Goal: Book appointment/travel/reservation

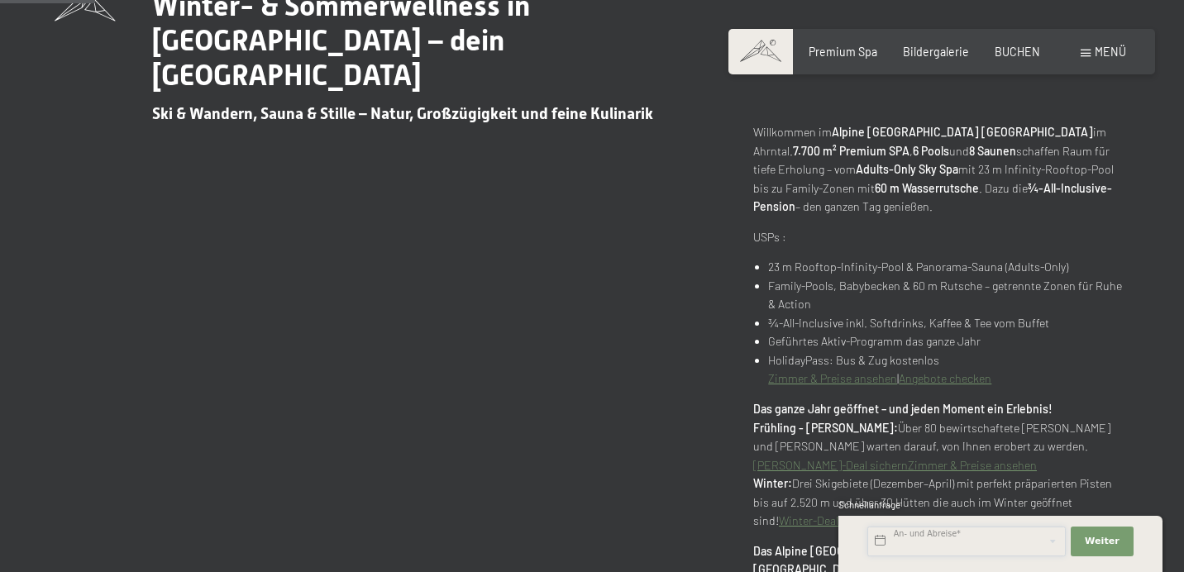
click at [908, 546] on input "text" at bounding box center [966, 542] width 198 height 30
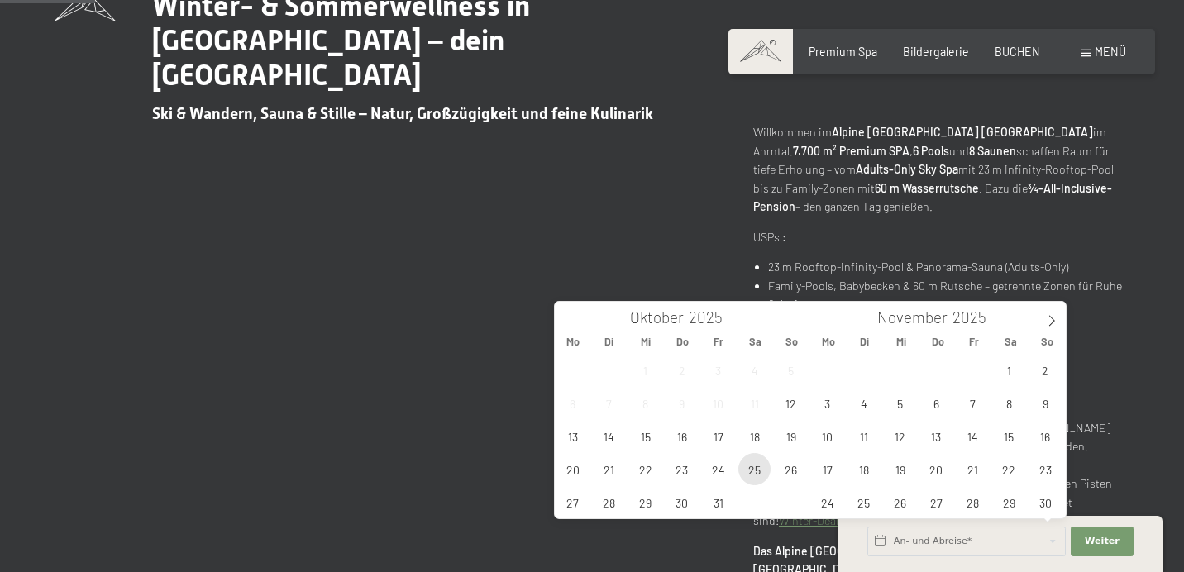
click at [760, 473] on span "25" at bounding box center [754, 469] width 32 height 32
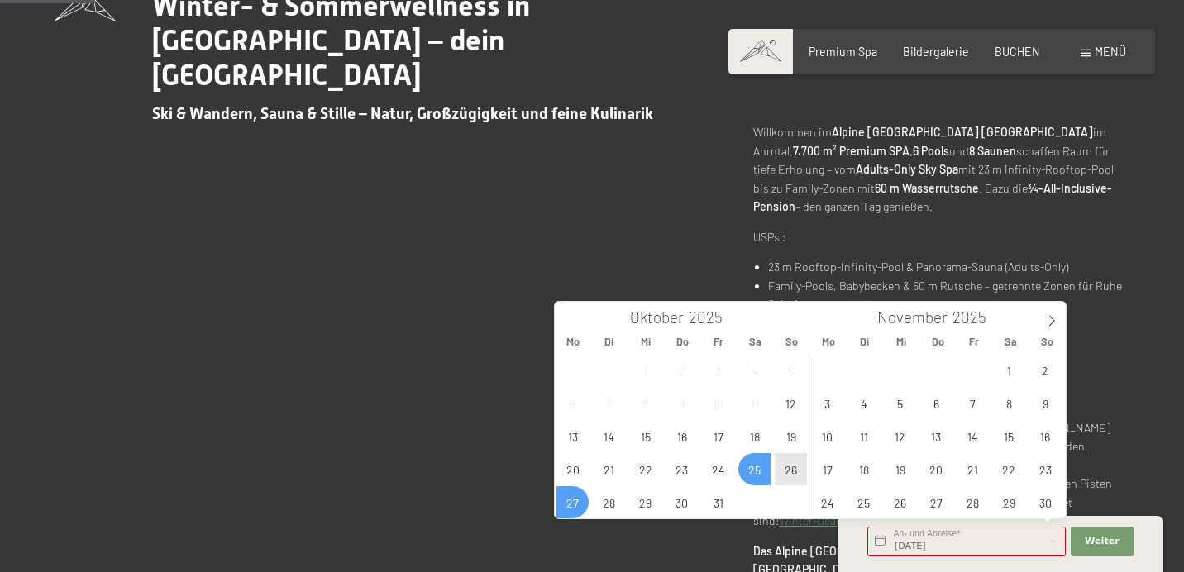
click at [562, 511] on span "27" at bounding box center [572, 502] width 32 height 32
type input "[DATE] - [DATE]"
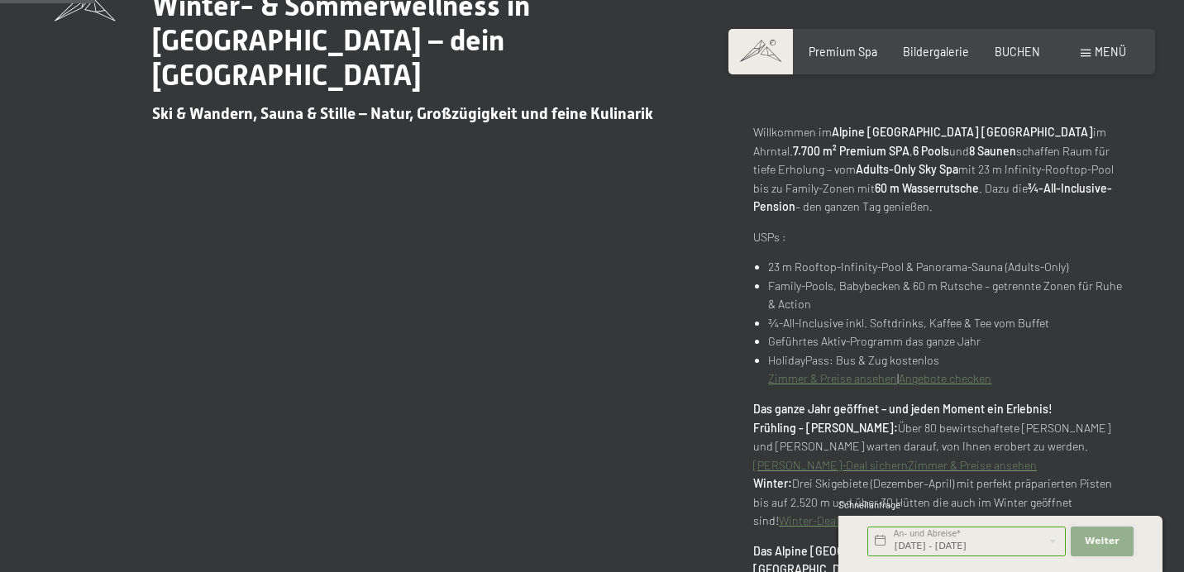
click at [1093, 539] on span "Weiter" at bounding box center [1102, 541] width 35 height 13
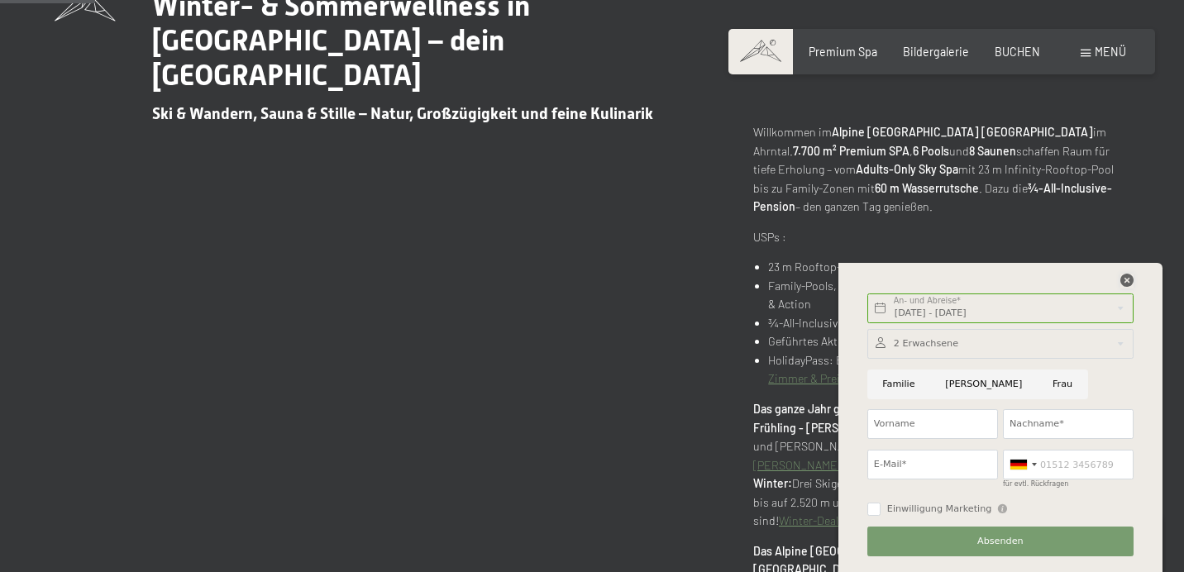
click at [1129, 278] on icon at bounding box center [1126, 280] width 13 height 13
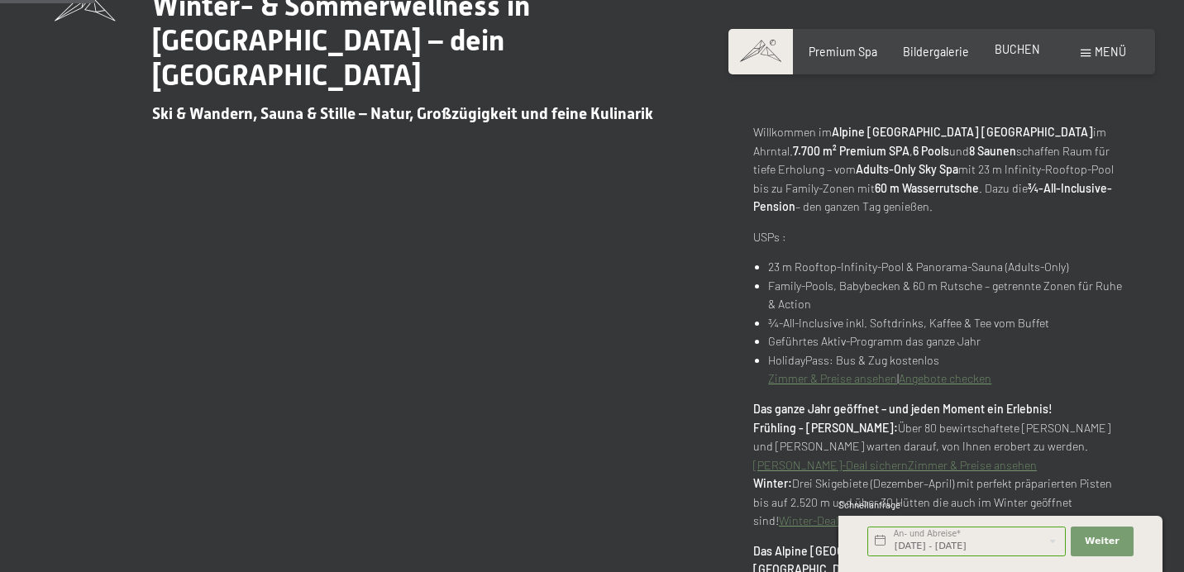
click at [1014, 49] on span "BUCHEN" at bounding box center [1017, 49] width 45 height 14
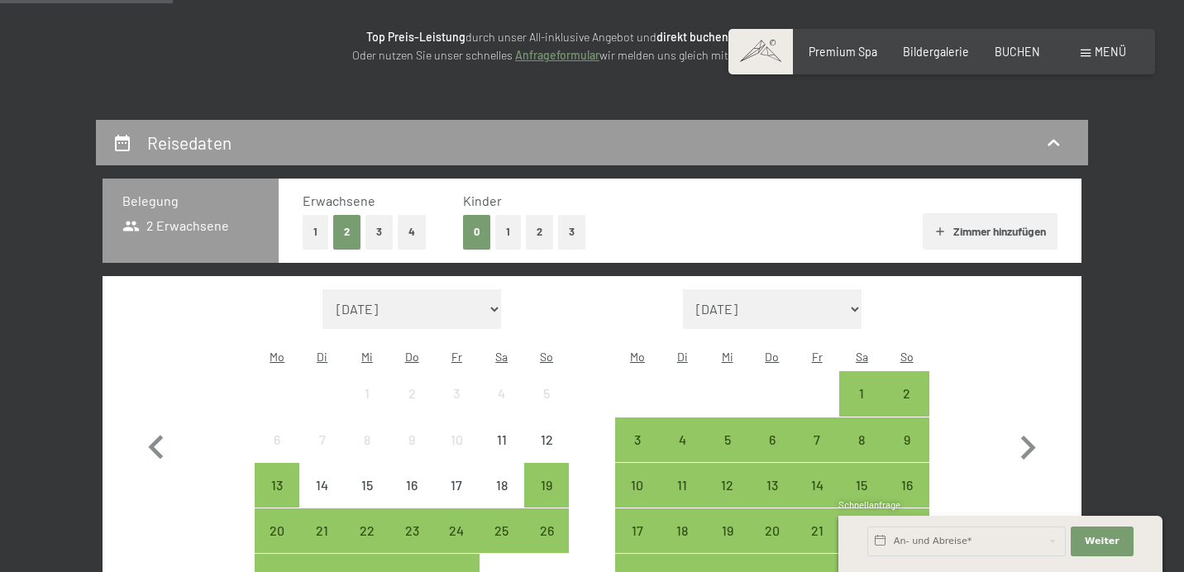
click at [541, 231] on button "2" at bounding box center [539, 232] width 27 height 34
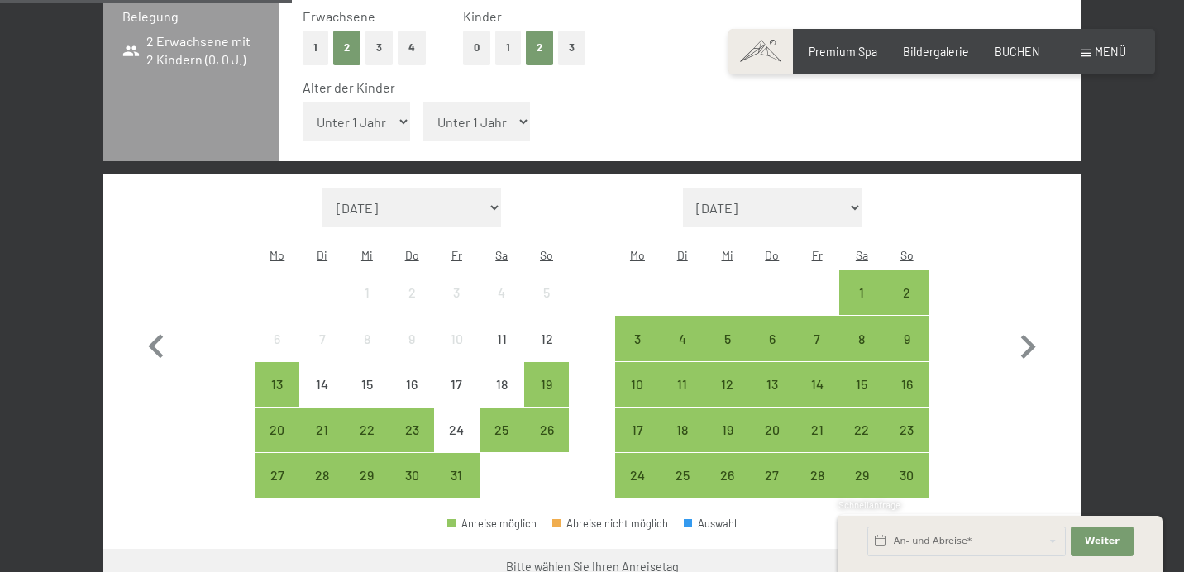
scroll to position [422, 0]
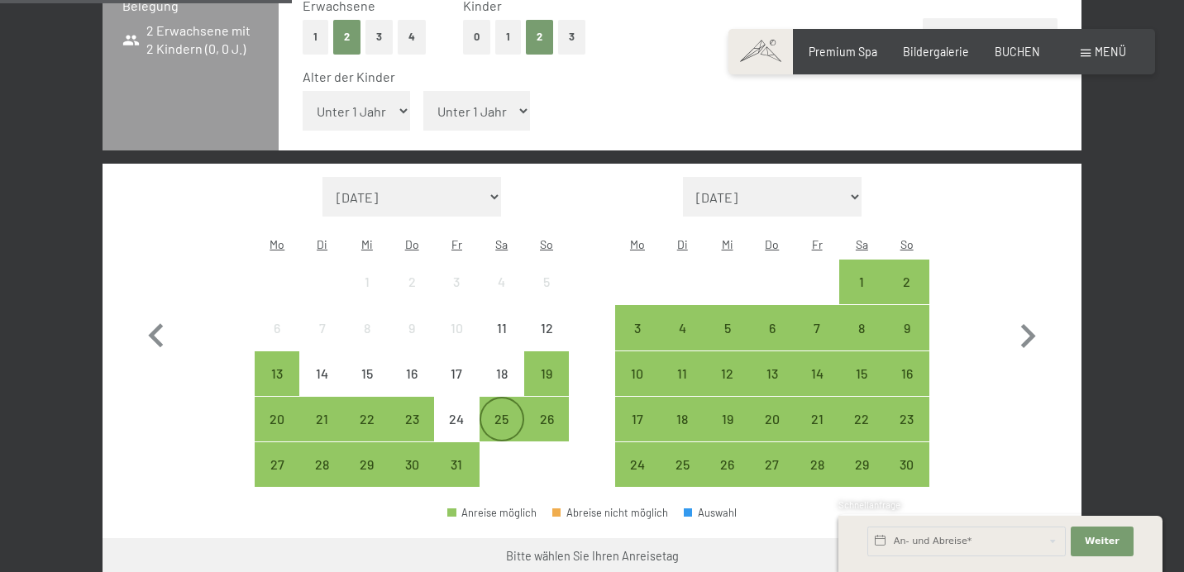
click at [508, 413] on div "25" at bounding box center [501, 433] width 41 height 41
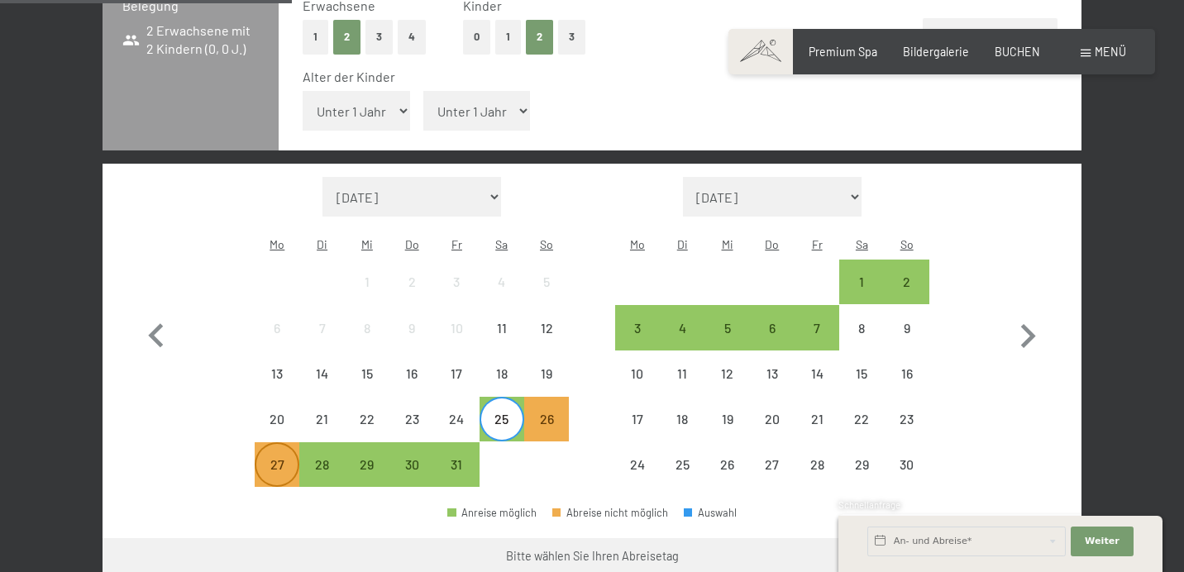
click at [290, 458] on div "27" at bounding box center [276, 478] width 41 height 41
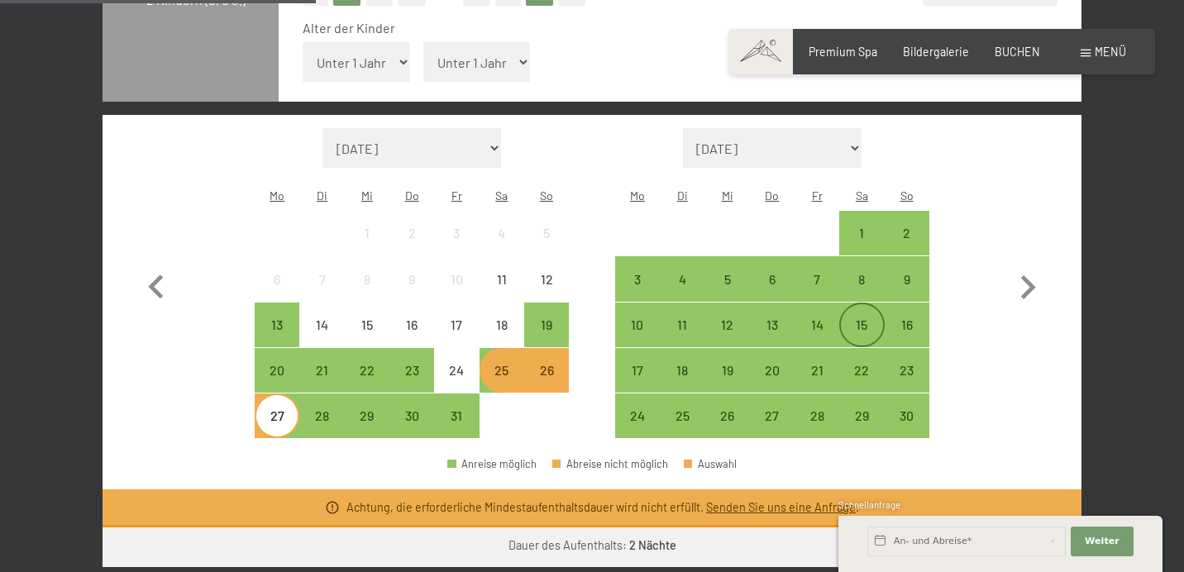
scroll to position [526, 0]
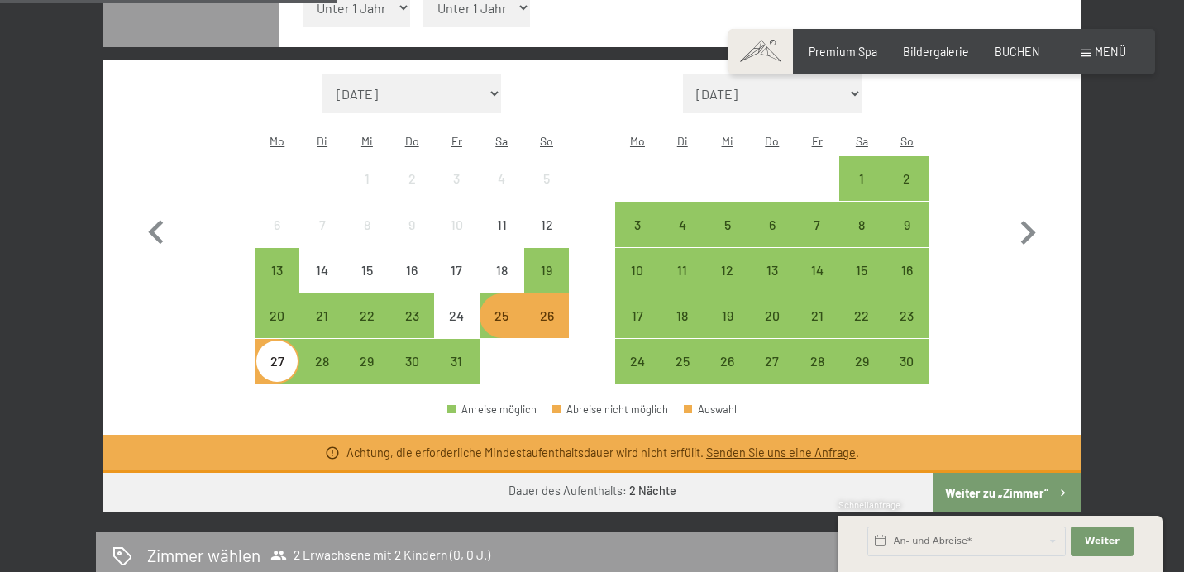
click at [962, 473] on button "Weiter zu „Zimmer“" at bounding box center [1007, 493] width 148 height 40
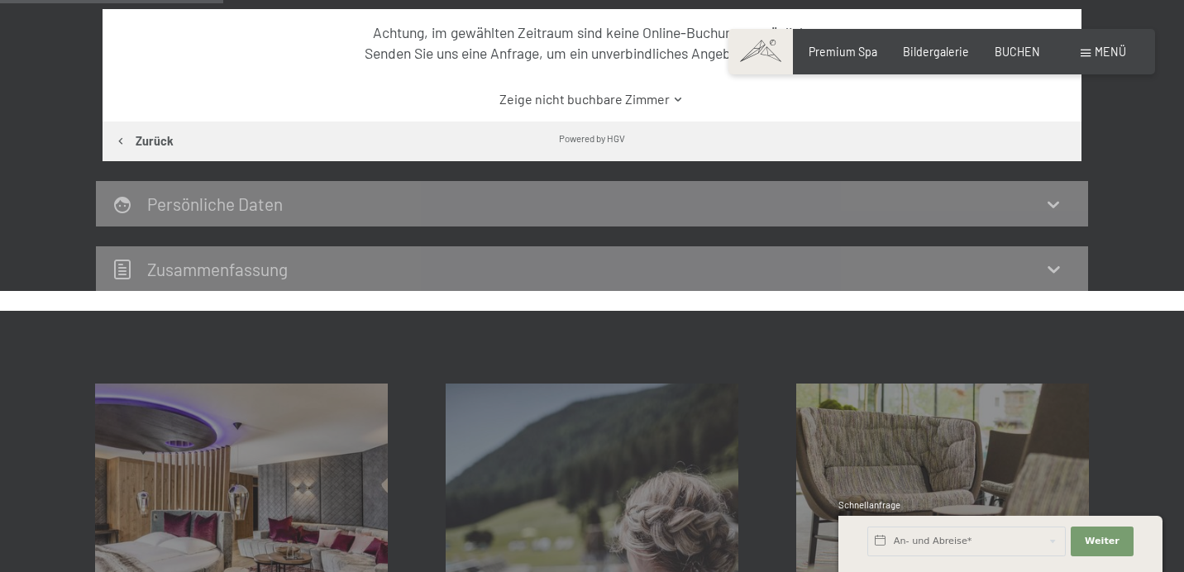
scroll to position [346, 0]
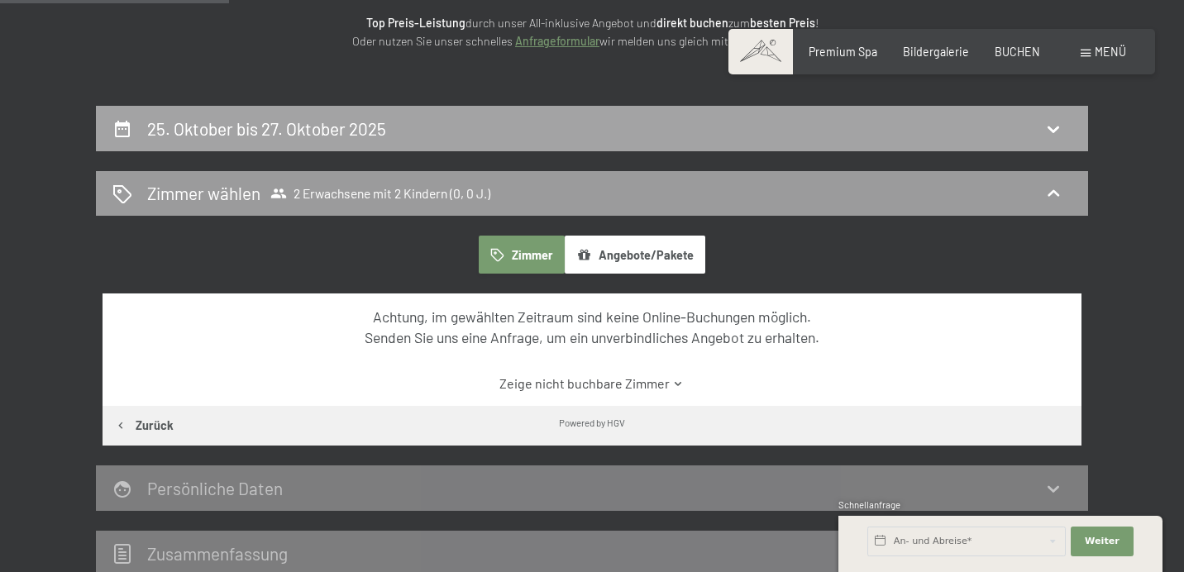
click at [544, 122] on div "25. Oktober bis 27. Oktober 2025" at bounding box center [591, 129] width 959 height 24
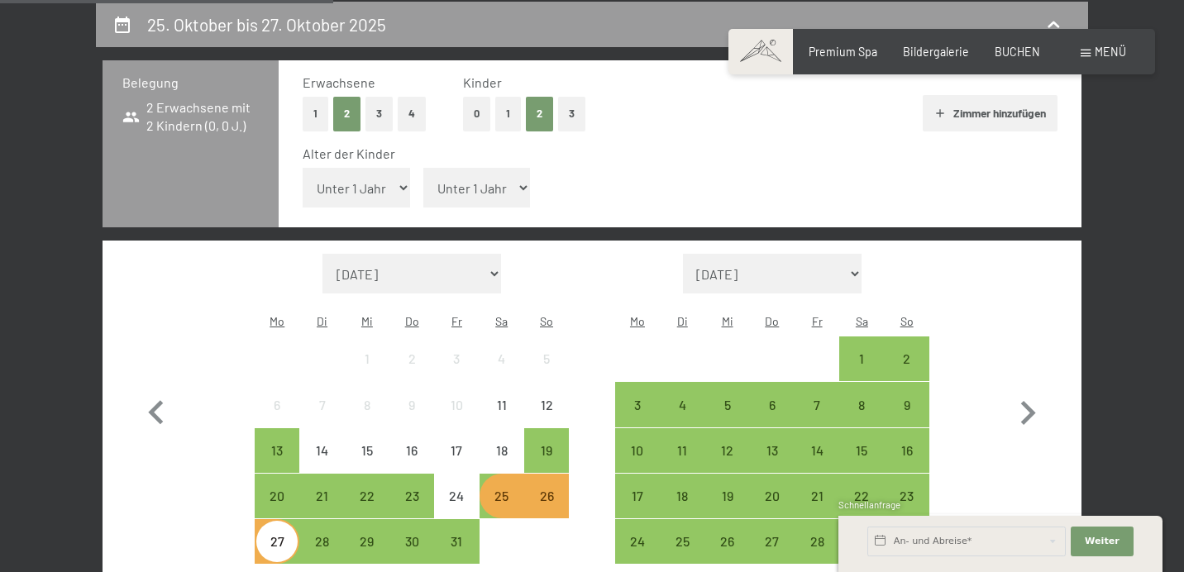
select select "9"
select select "12"
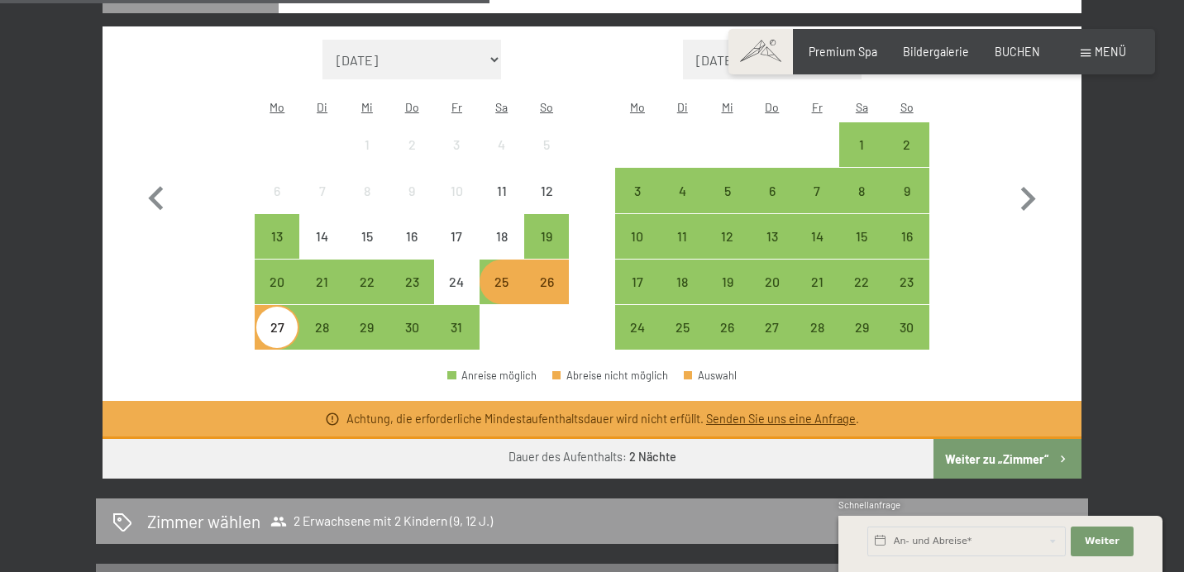
scroll to position [719, 0]
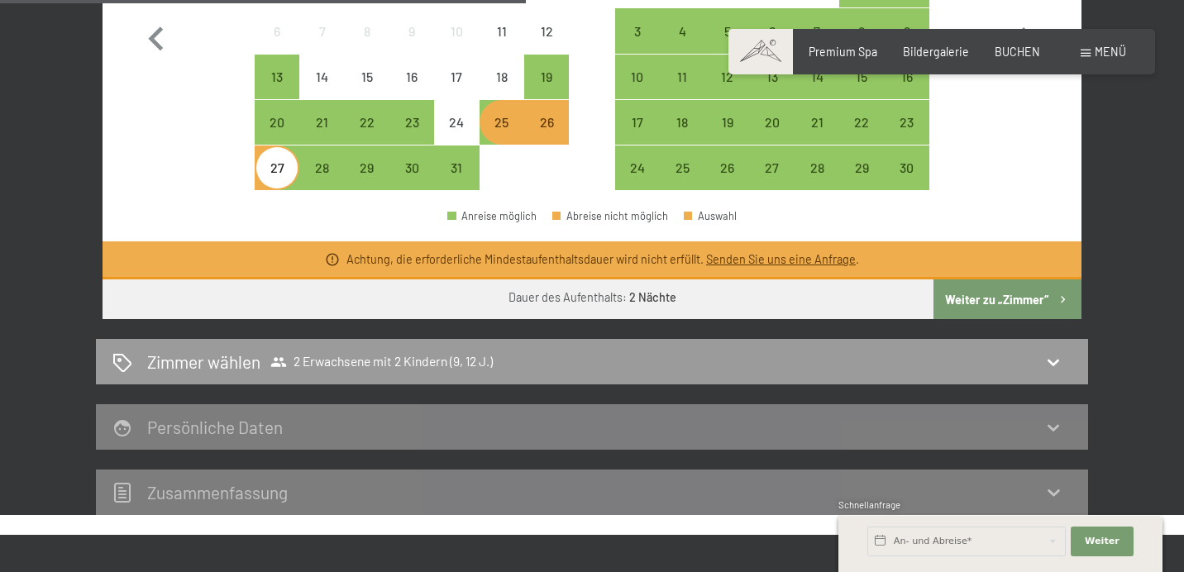
click at [1005, 279] on button "Weiter zu „Zimmer“" at bounding box center [1007, 299] width 148 height 40
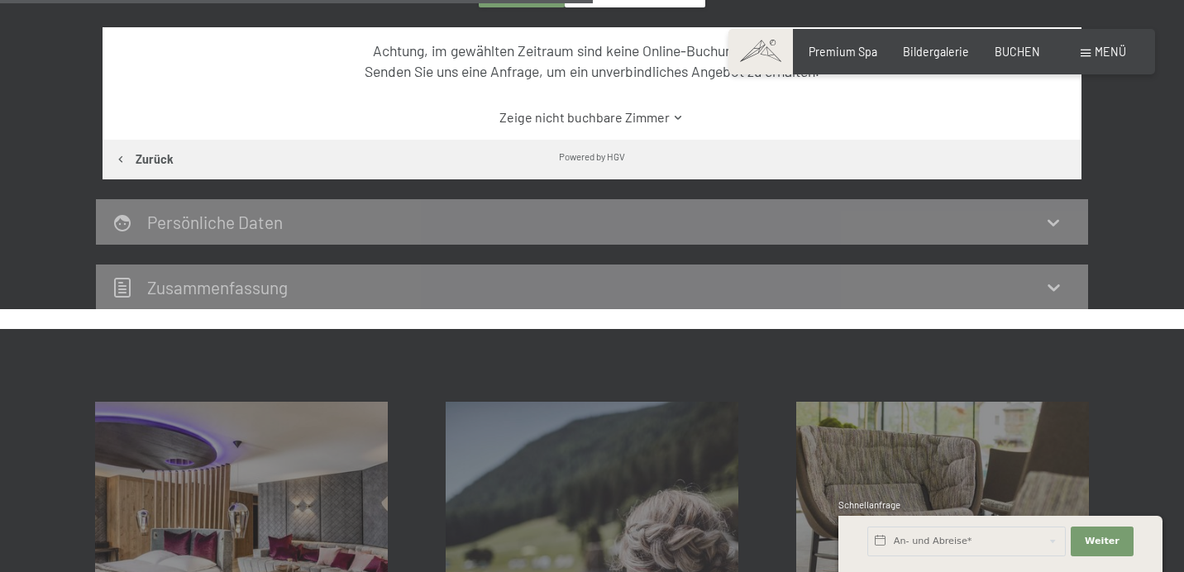
scroll to position [672, 0]
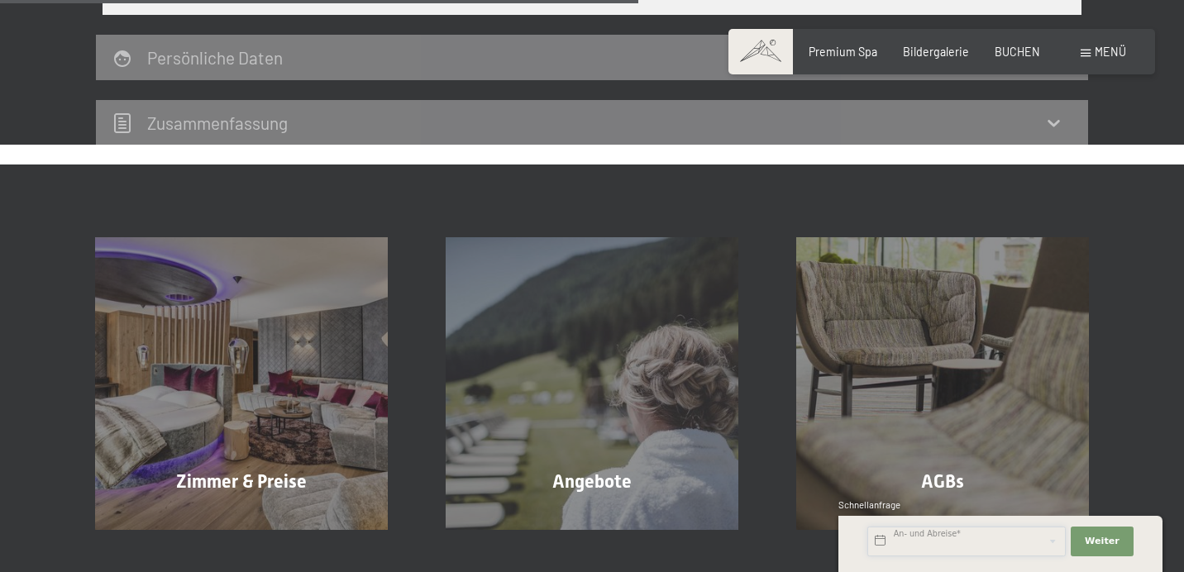
click at [894, 542] on input "text" at bounding box center [966, 542] width 198 height 30
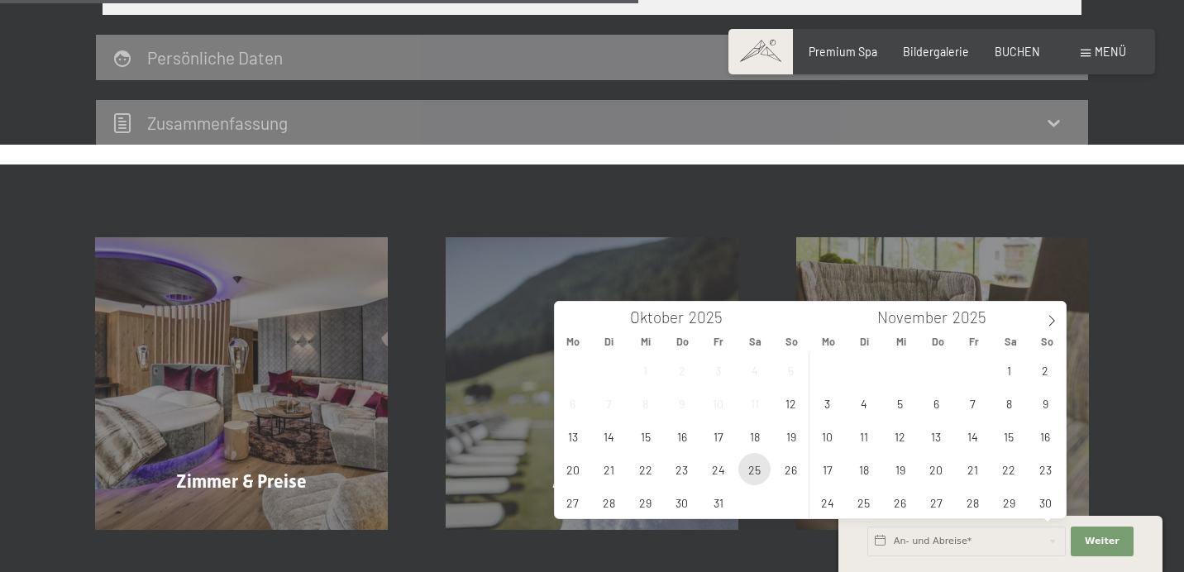
click at [763, 471] on span "25" at bounding box center [754, 469] width 32 height 32
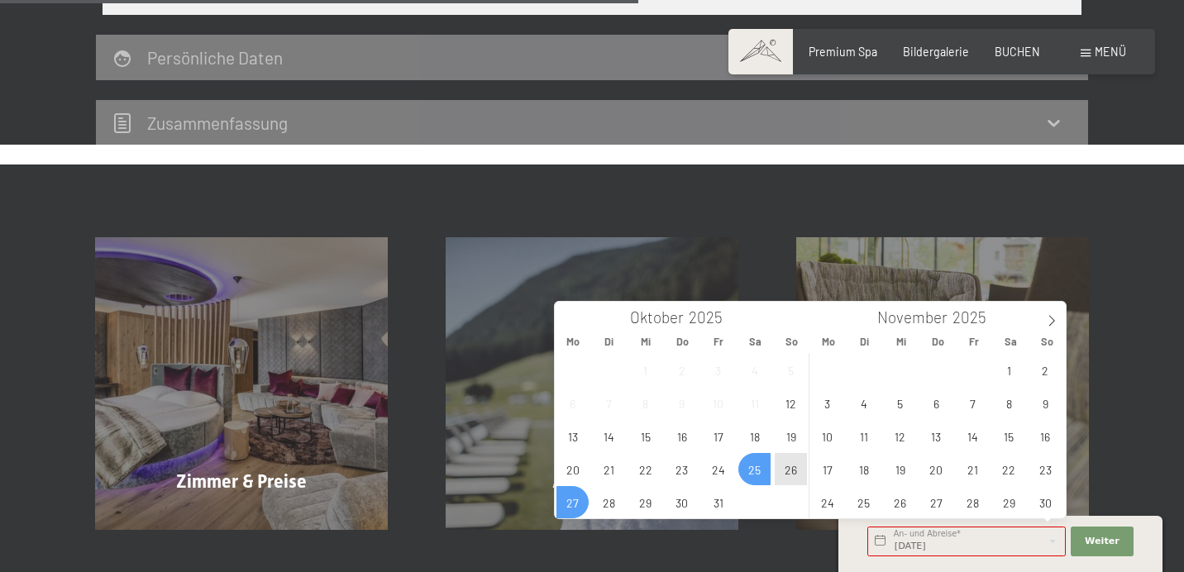
click at [576, 503] on span "27" at bounding box center [572, 502] width 32 height 32
type input "[DATE] - [DATE]"
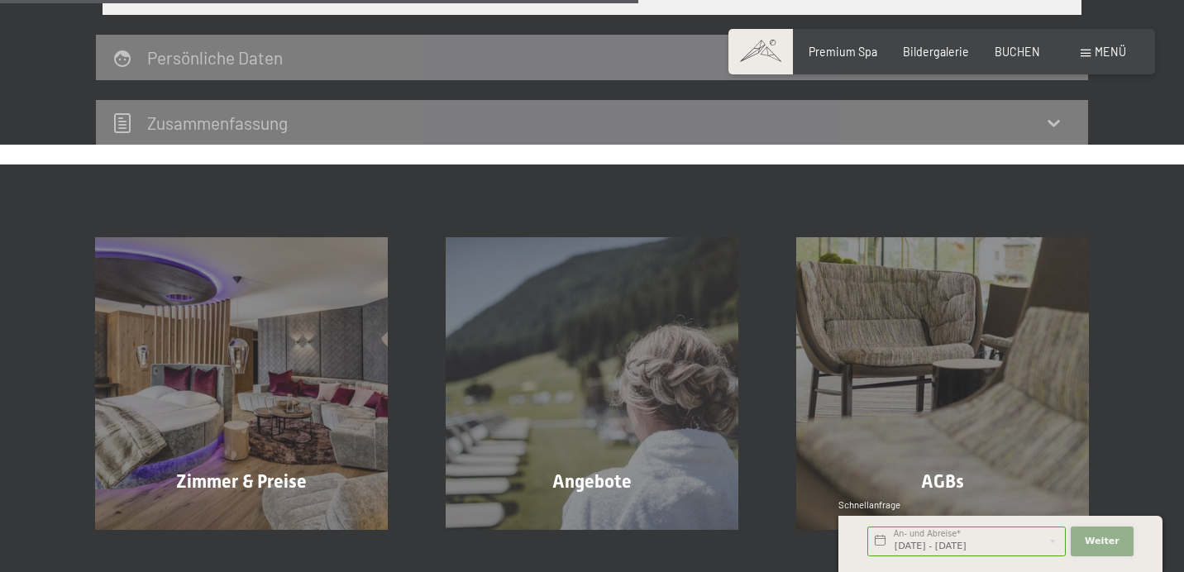
click at [1088, 544] on span "Weiter" at bounding box center [1102, 541] width 35 height 13
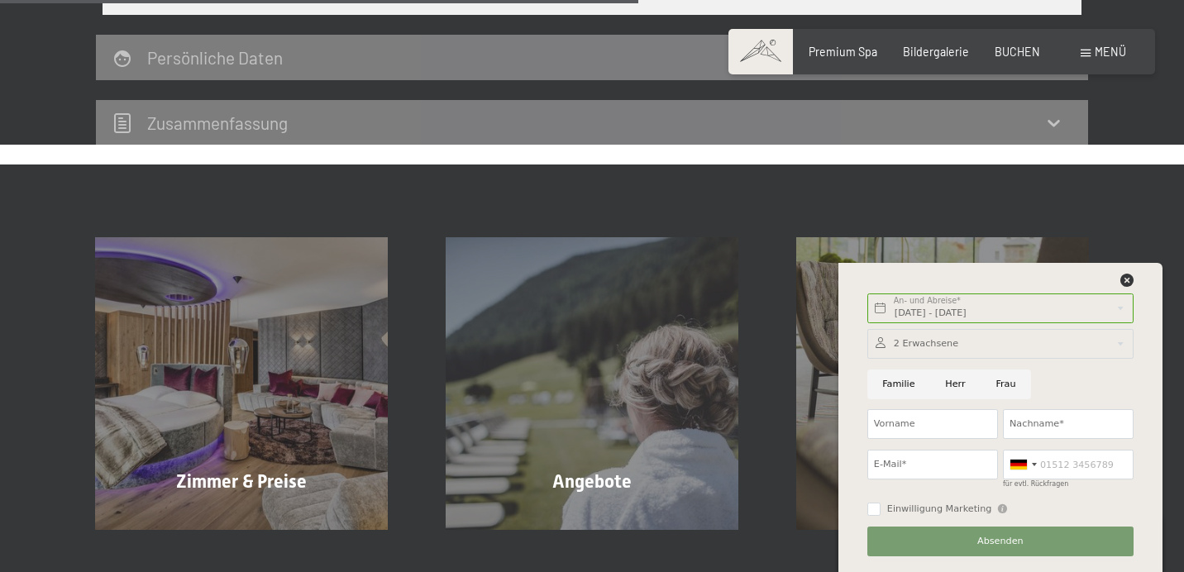
click at [892, 387] on input "Familie" at bounding box center [898, 385] width 63 height 30
radio input "true"
click at [924, 351] on div at bounding box center [1000, 344] width 266 height 30
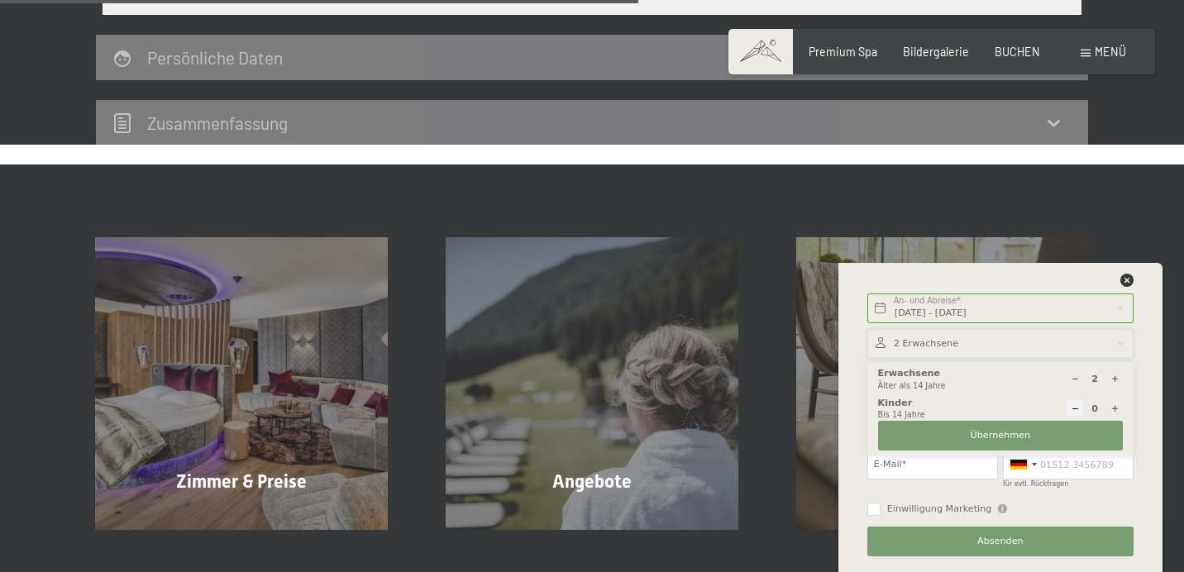
click at [1109, 407] on div at bounding box center [1114, 408] width 17 height 17
type input "1"
select select
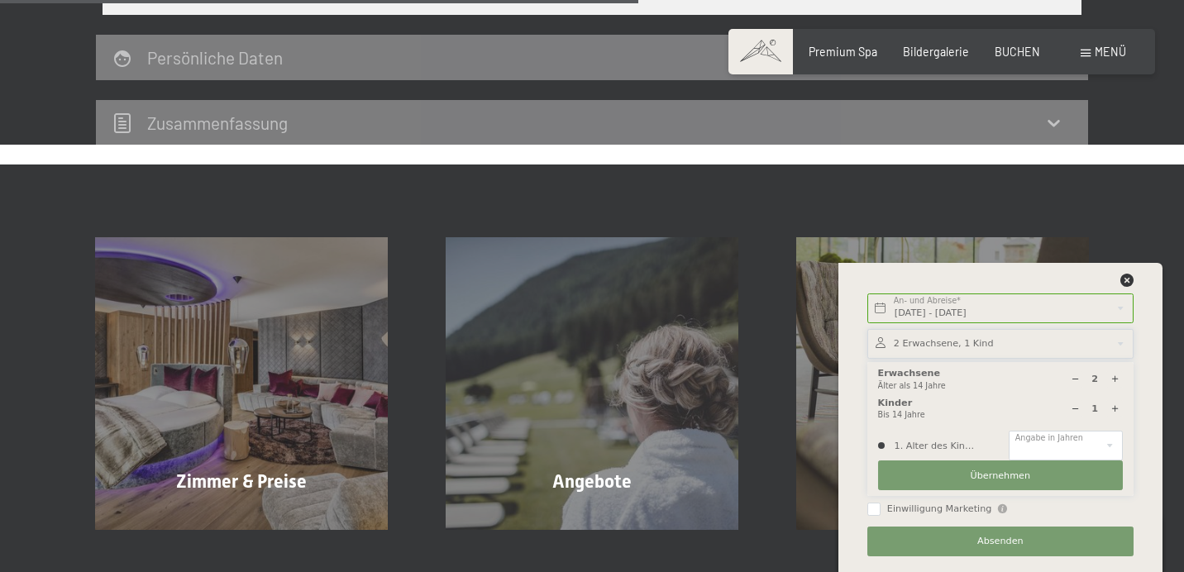
click at [1109, 407] on div at bounding box center [1114, 408] width 17 height 17
type input "2"
select select
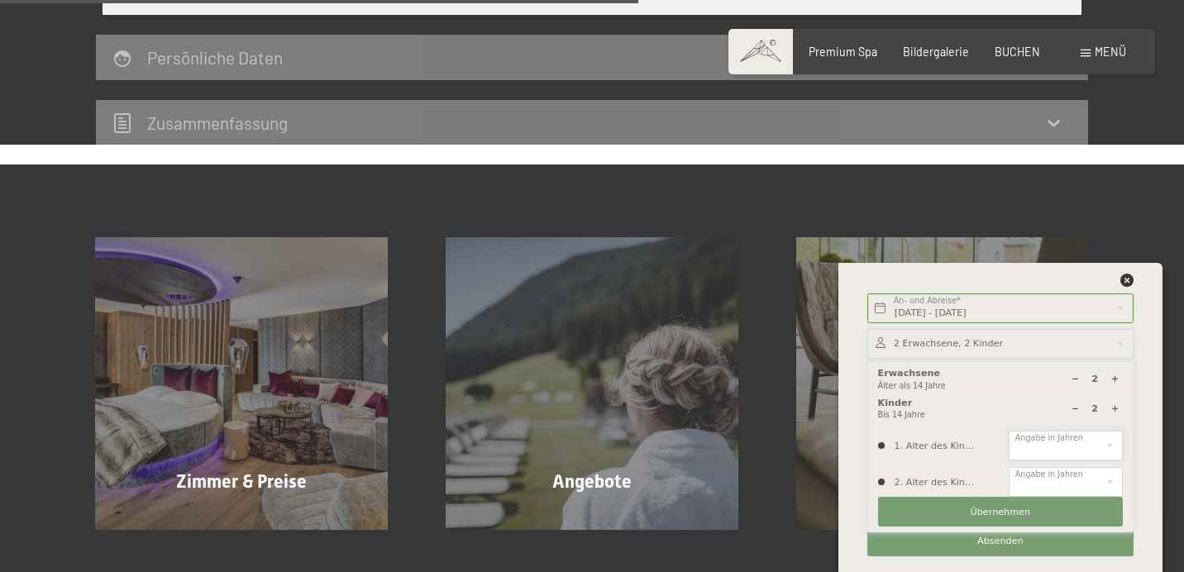
select select "12"
select select "9"
click at [1052, 518] on button "Übernehmen" at bounding box center [1000, 512] width 245 height 30
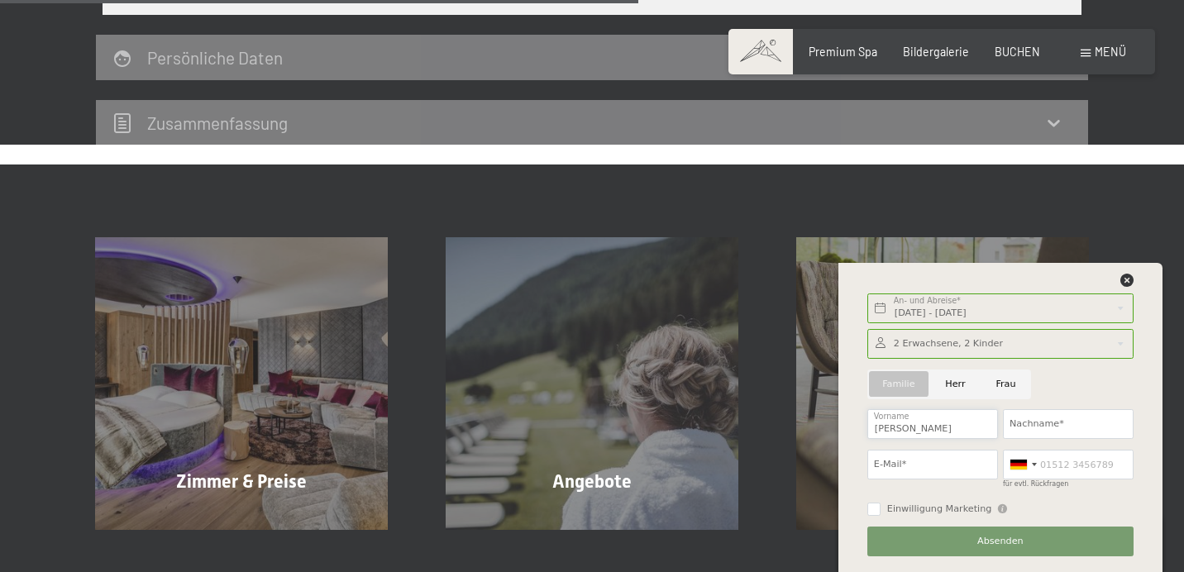
type input "Antonia"
type input "Raffler"
type input "antonia.egger@hotmail.com"
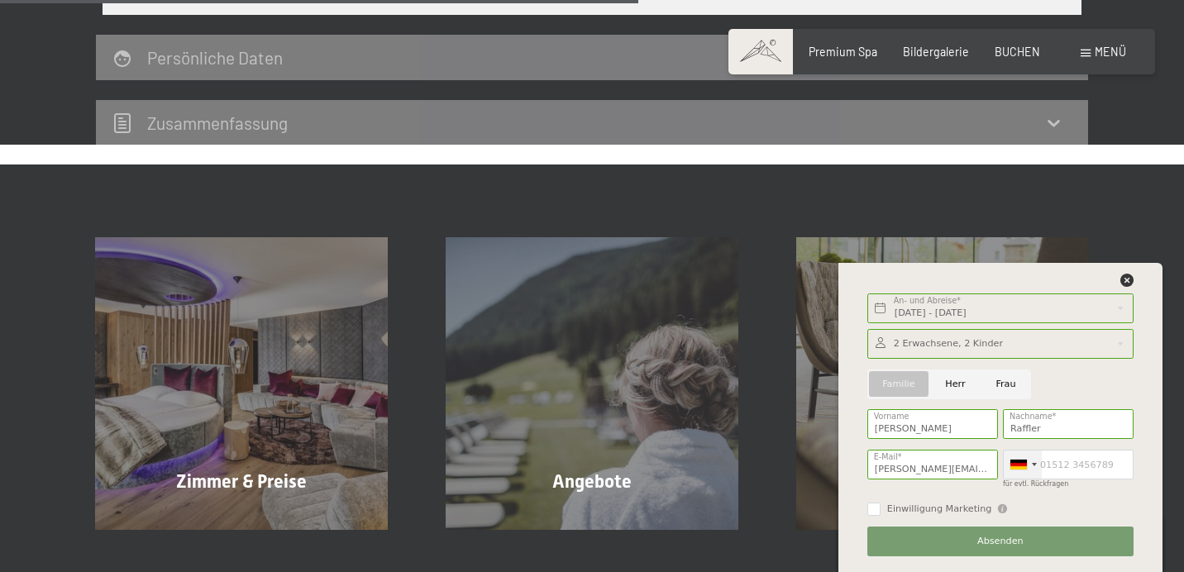
click at [1015, 467] on div at bounding box center [1018, 465] width 17 height 10
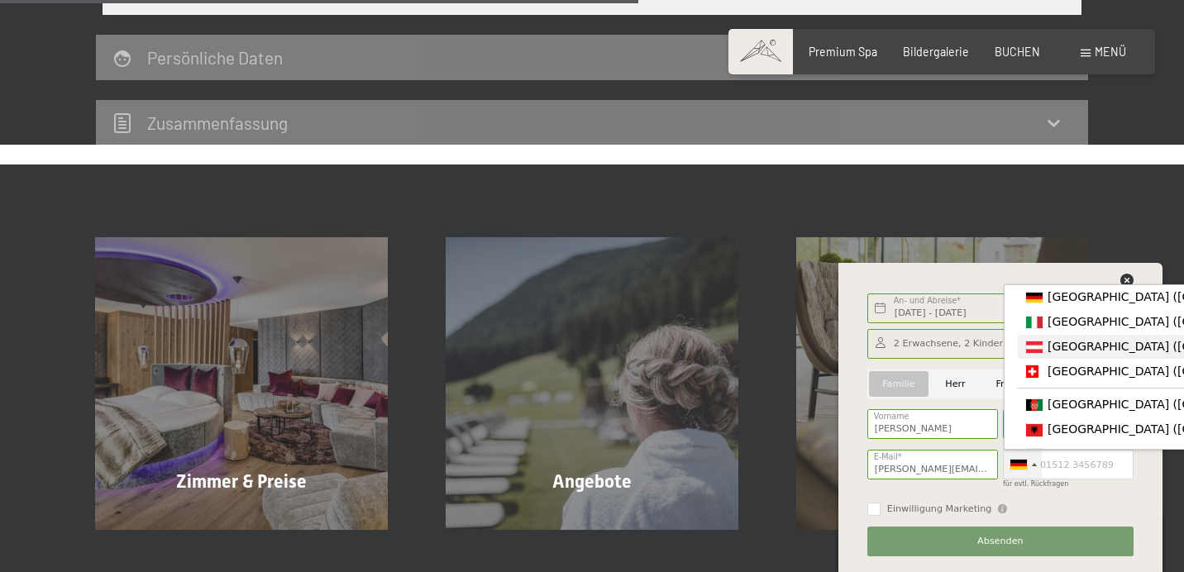
click at [1059, 348] on span "[GEOGRAPHIC_DATA] ([GEOGRAPHIC_DATA])" at bounding box center [1176, 346] width 256 height 13
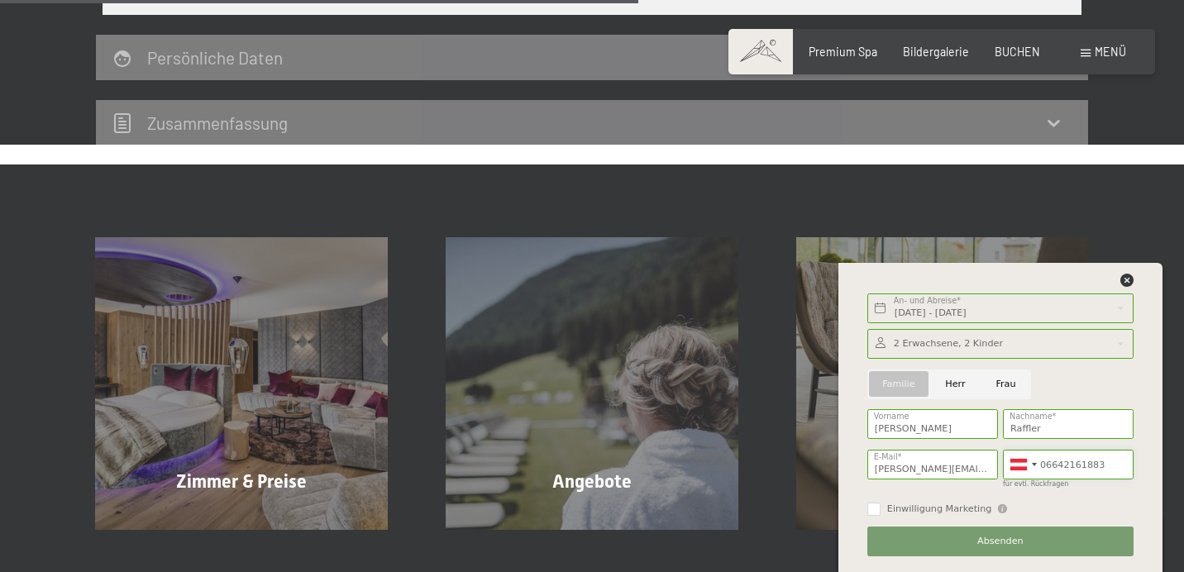
type input "06642161883"
click at [967, 470] on input "antonia.egger@hotmail.com" at bounding box center [932, 465] width 131 height 30
click at [949, 536] on button "Absenden" at bounding box center [1000, 542] width 266 height 30
